Goal: Task Accomplishment & Management: Use online tool/utility

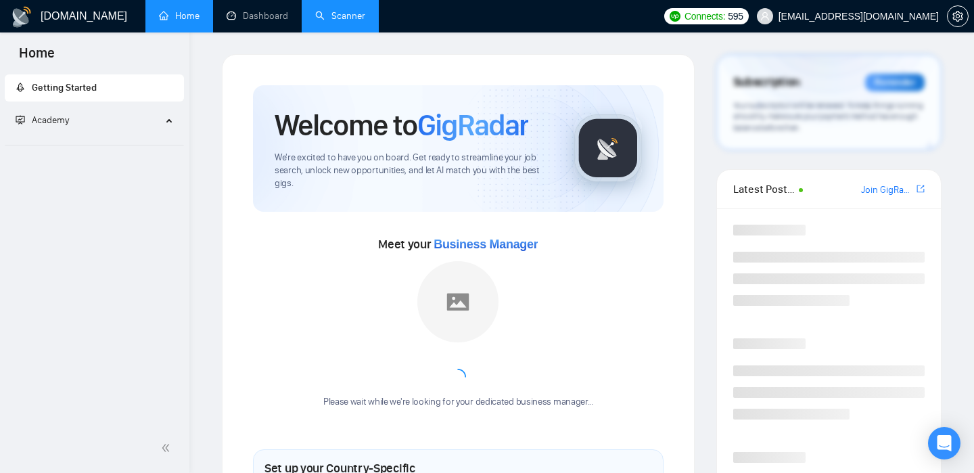
click at [315, 22] on link "Scanner" at bounding box center [340, 15] width 50 height 11
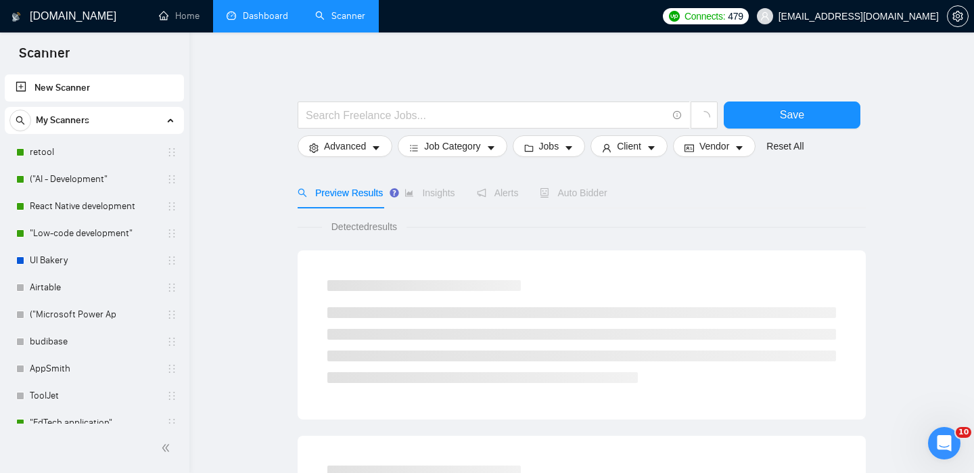
click at [272, 22] on link "Dashboard" at bounding box center [257, 15] width 62 height 11
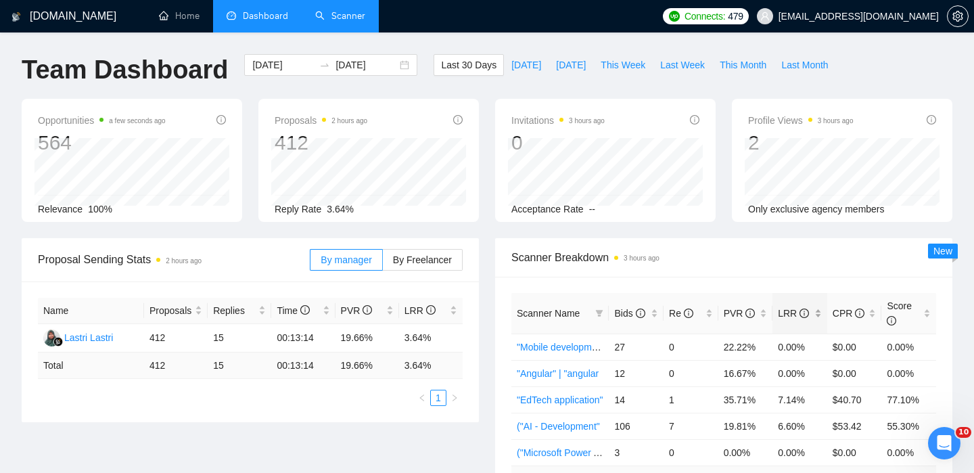
click at [799, 306] on span "LRR" at bounding box center [794, 313] width 34 height 15
click at [629, 310] on span "Bids" at bounding box center [629, 313] width 30 height 11
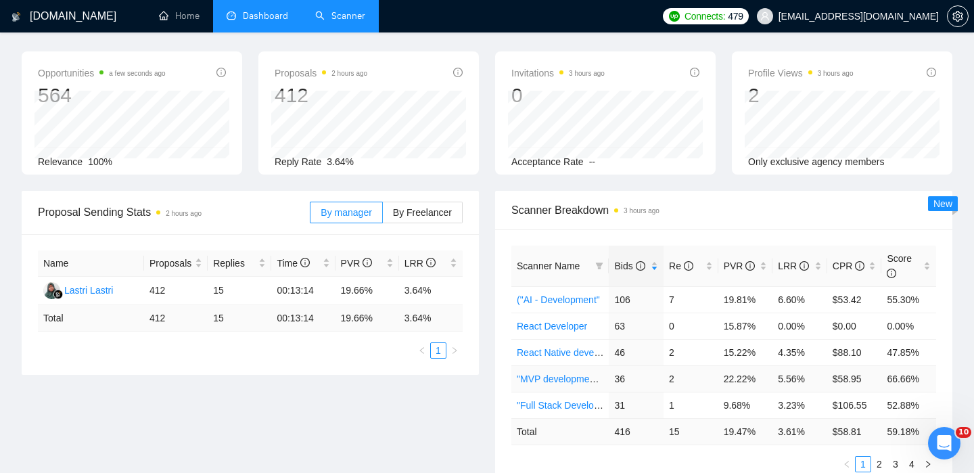
scroll to position [110, 0]
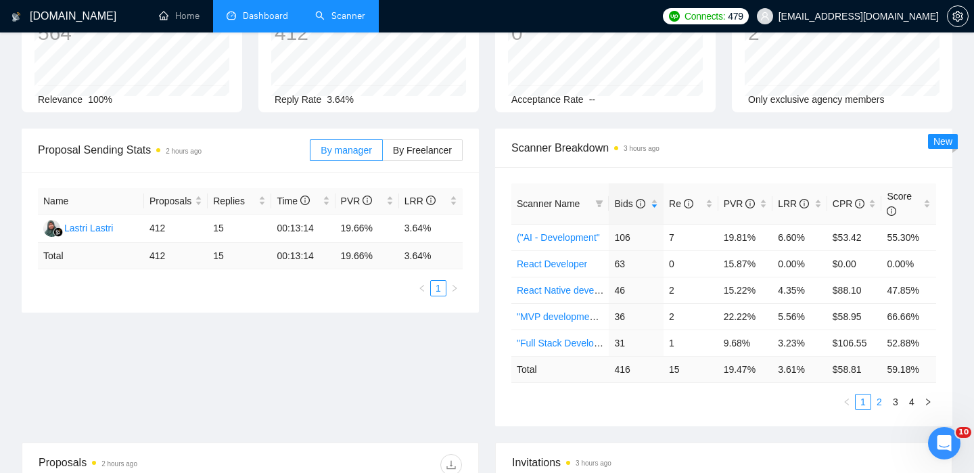
click at [874, 398] on link "2" at bounding box center [878, 401] width 15 height 15
click at [526, 266] on link "Next.js" at bounding box center [531, 263] width 29 height 11
click at [561, 293] on link ""Web-development" |" at bounding box center [561, 290] width 89 height 11
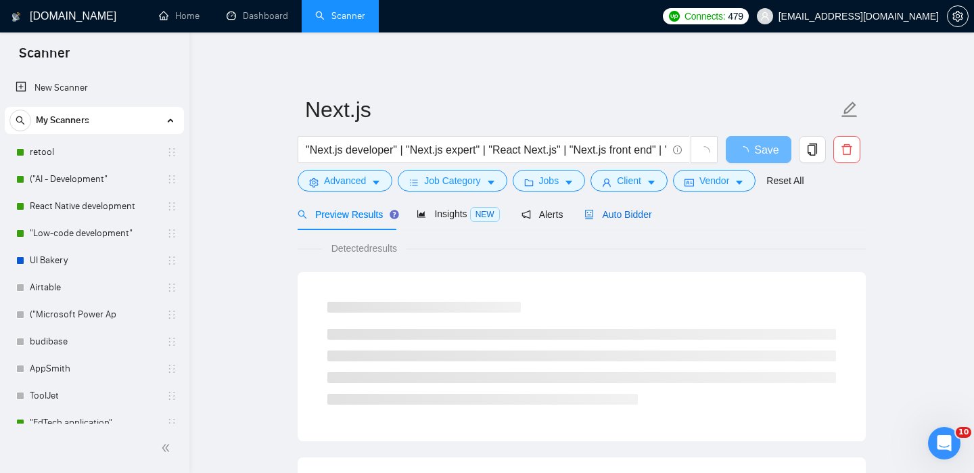
click at [634, 209] on span "Auto Bidder" at bounding box center [617, 214] width 67 height 11
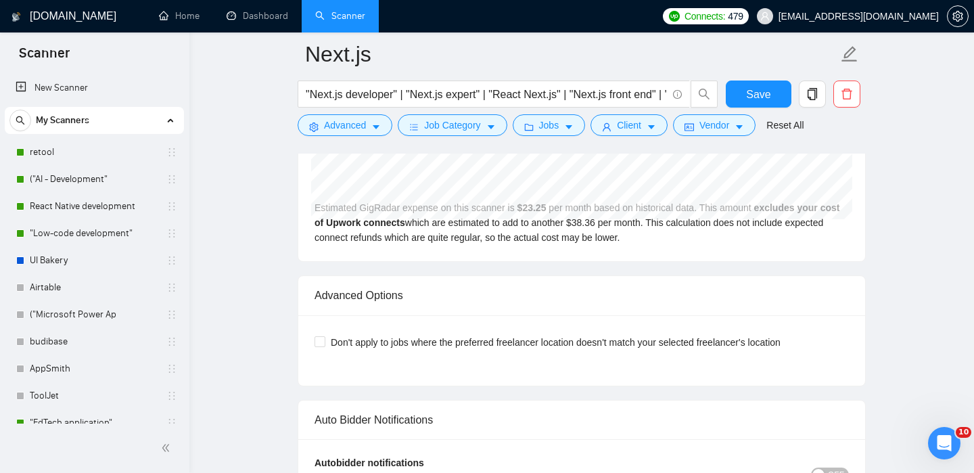
scroll to position [3099, 0]
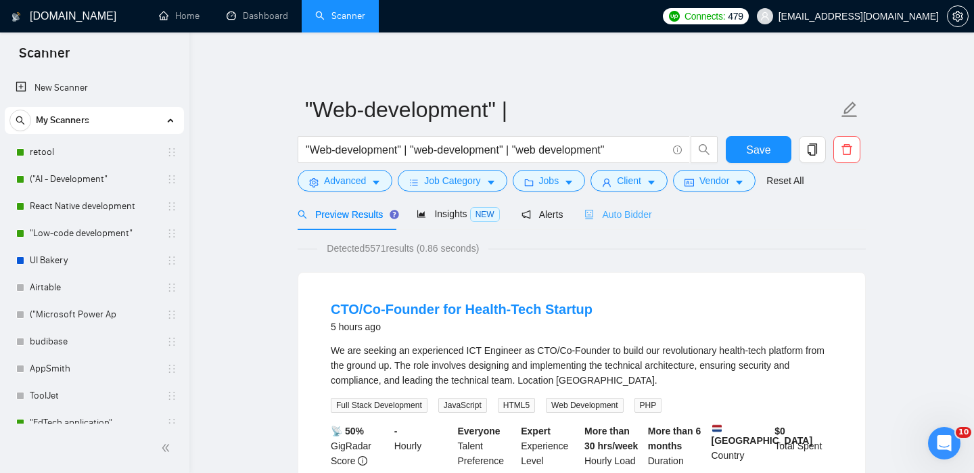
click at [633, 222] on div "Auto Bidder" at bounding box center [617, 214] width 67 height 32
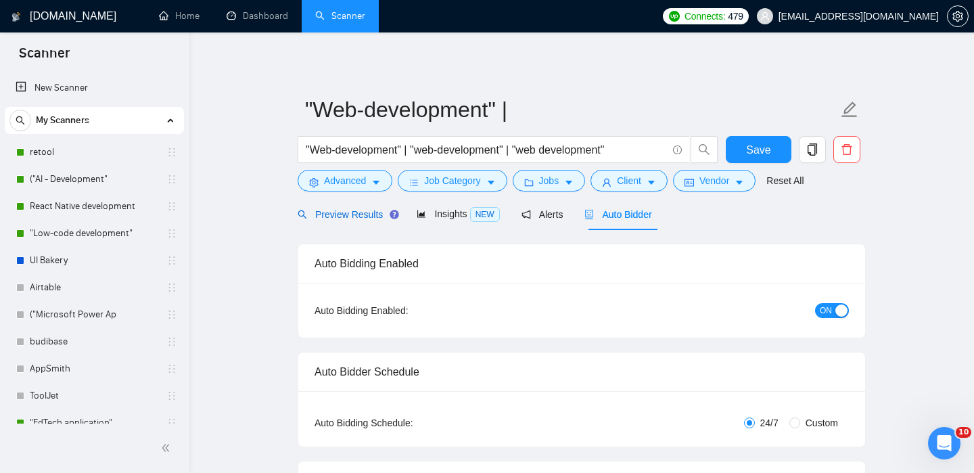
click at [316, 214] on span "Preview Results" at bounding box center [345, 214] width 97 height 11
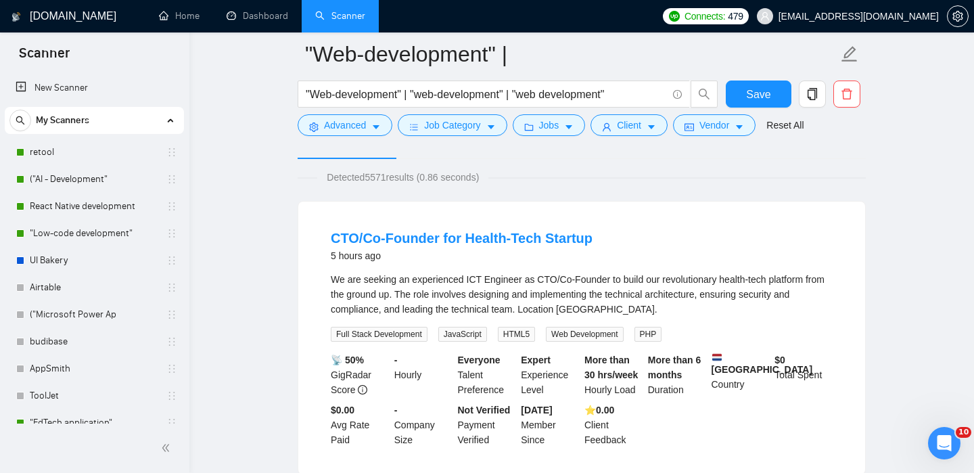
scroll to position [173, 0]
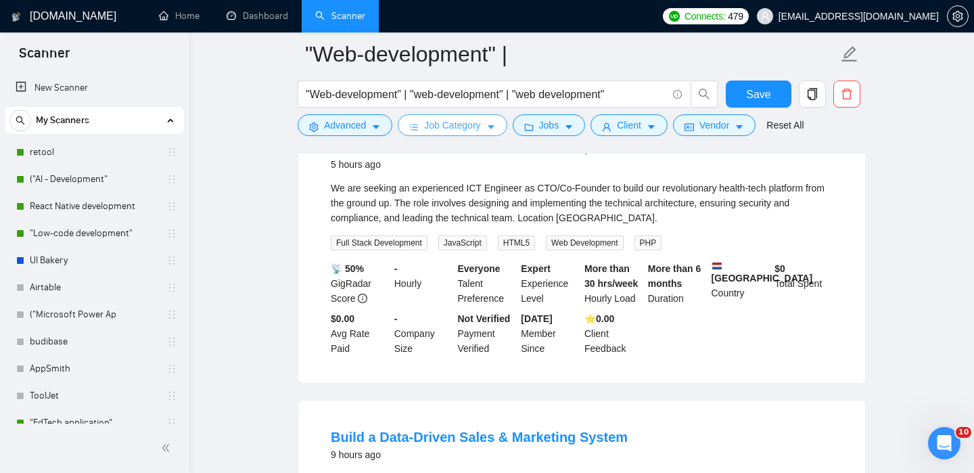
click at [455, 124] on span "Job Category" at bounding box center [452, 125] width 56 height 15
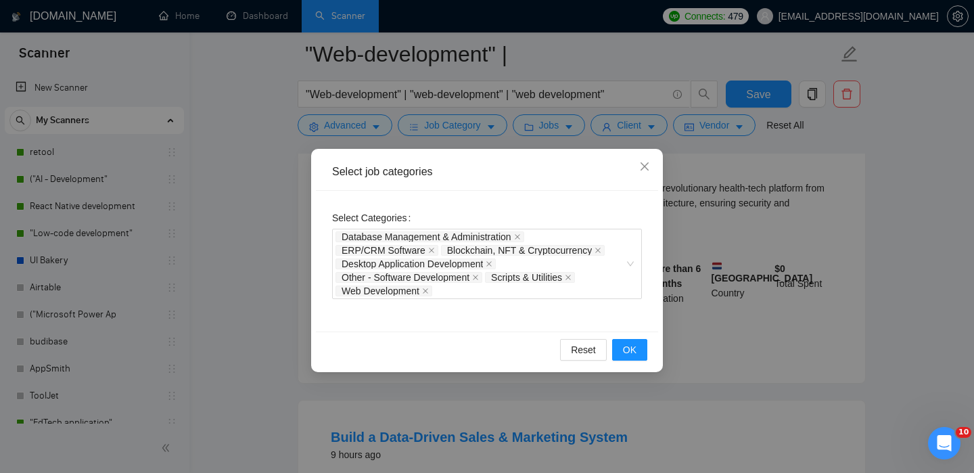
click at [771, 180] on div "Select job categories Select Categories Database Management & Administration ER…" at bounding box center [487, 236] width 974 height 473
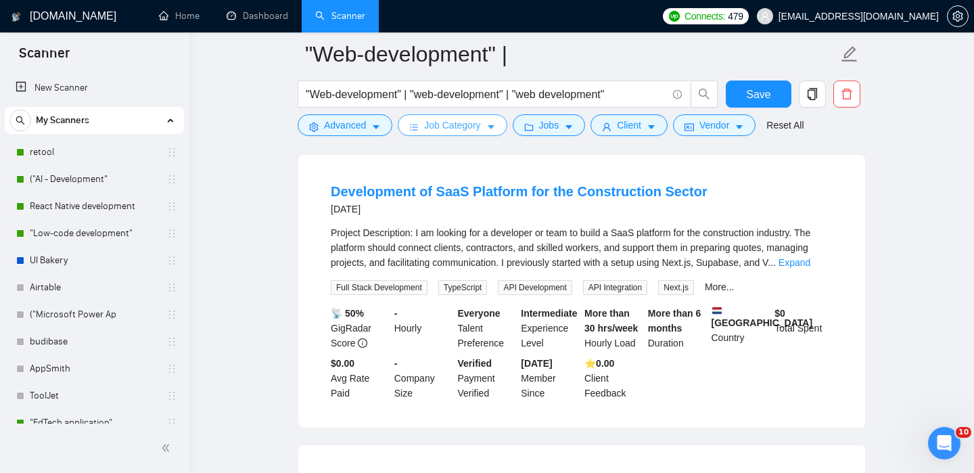
scroll to position [1627, 0]
